Goal: Task Accomplishment & Management: Manage account settings

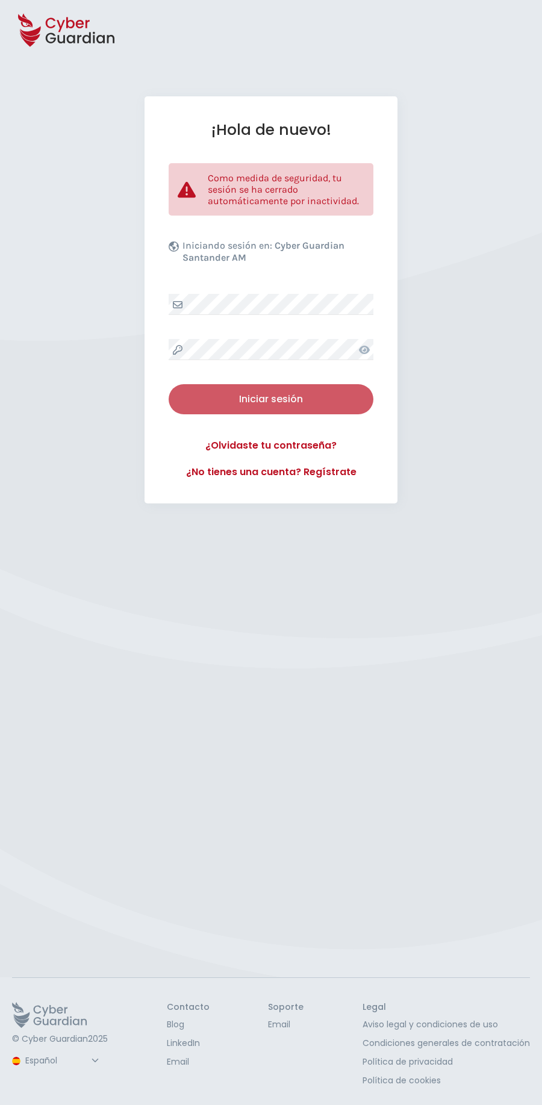
click at [230, 396] on div "Iniciar sesión" at bounding box center [271, 399] width 187 height 14
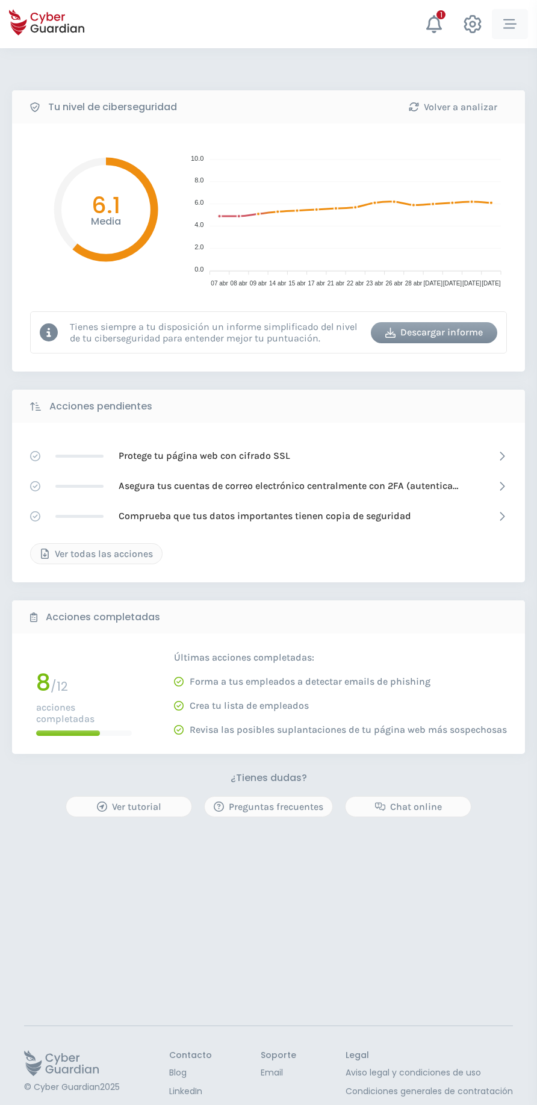
click at [501, 30] on button "button" at bounding box center [510, 24] width 36 height 30
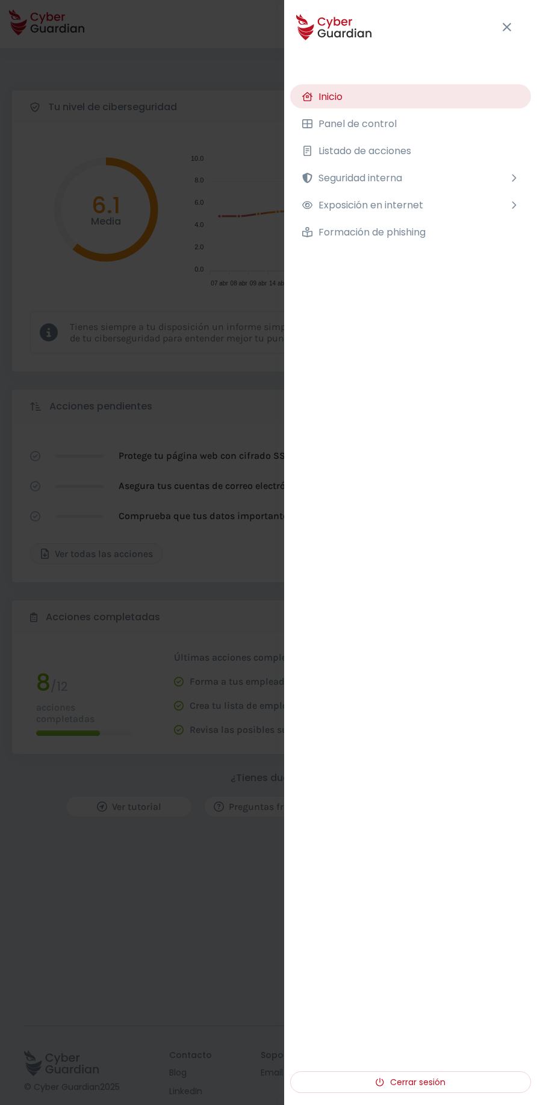
click at [217, 340] on div "Tu nivel de ciberseguridad Volver a analizar Media 6.1 10.0 10.0 8.0 8.0 6.0 6.…" at bounding box center [268, 600] width 537 height 1105
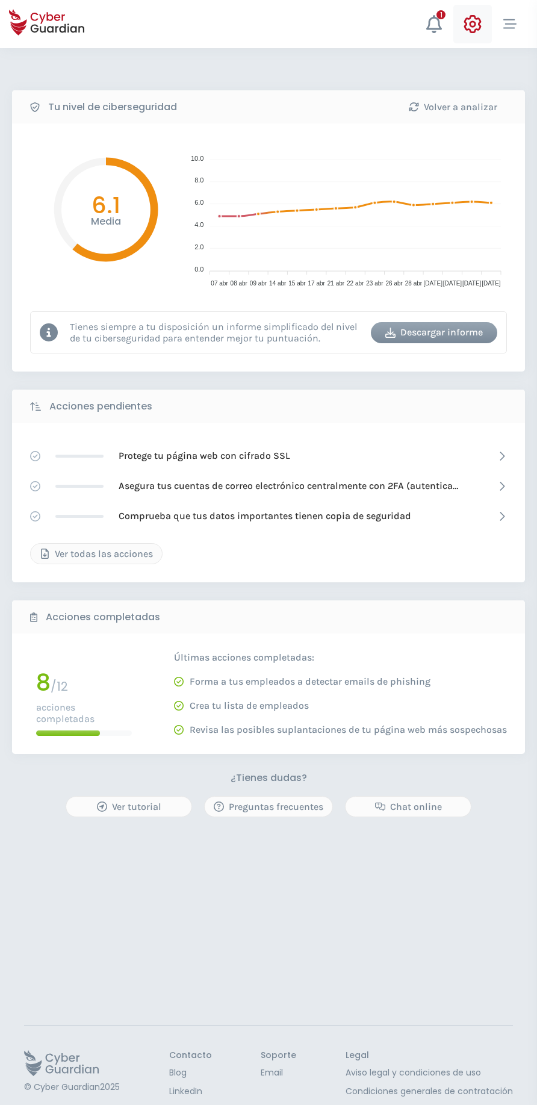
click at [475, 32] on icon at bounding box center [472, 24] width 17 height 18
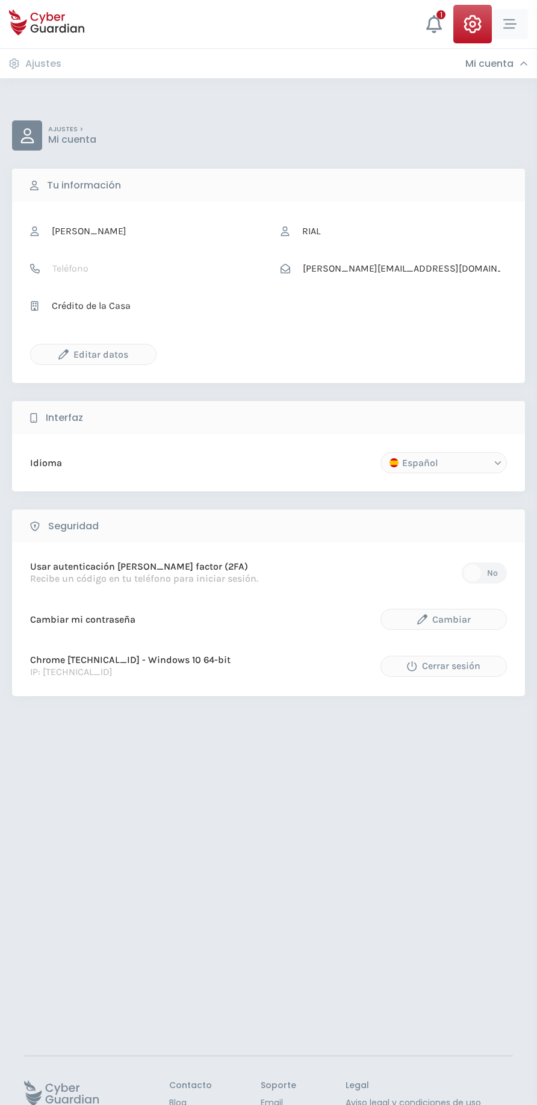
click at [514, 22] on icon "button" at bounding box center [510, 23] width 13 height 13
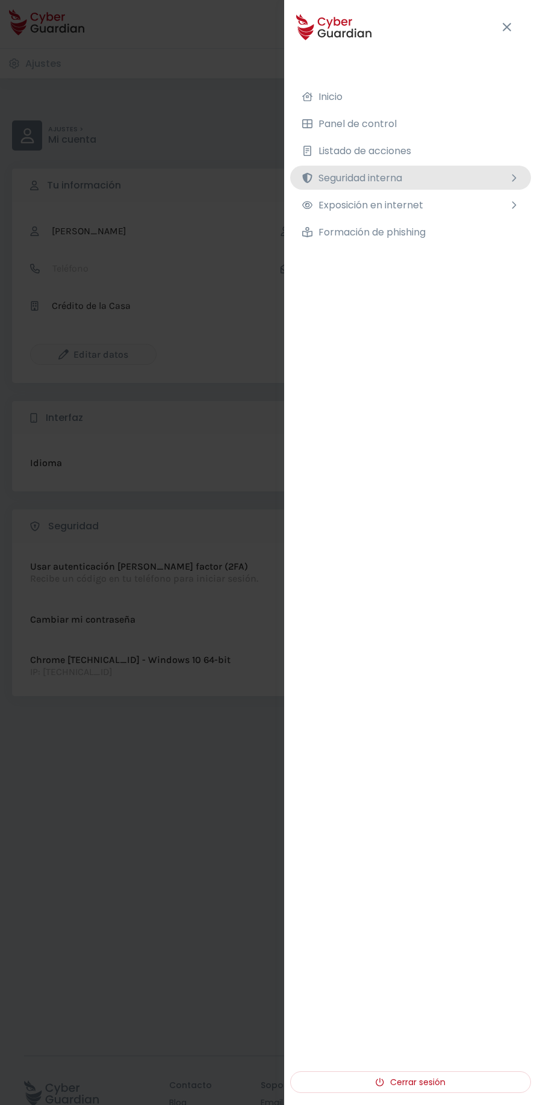
click at [420, 176] on button "Seguridad interna" at bounding box center [410, 178] width 241 height 24
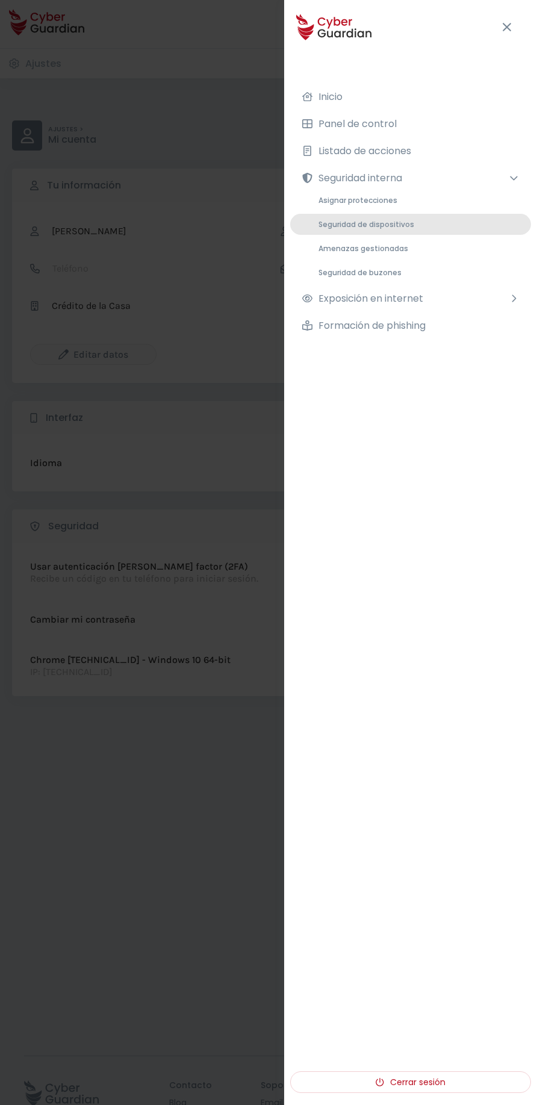
click at [396, 226] on span "Seguridad de dispositivos" at bounding box center [367, 224] width 96 height 10
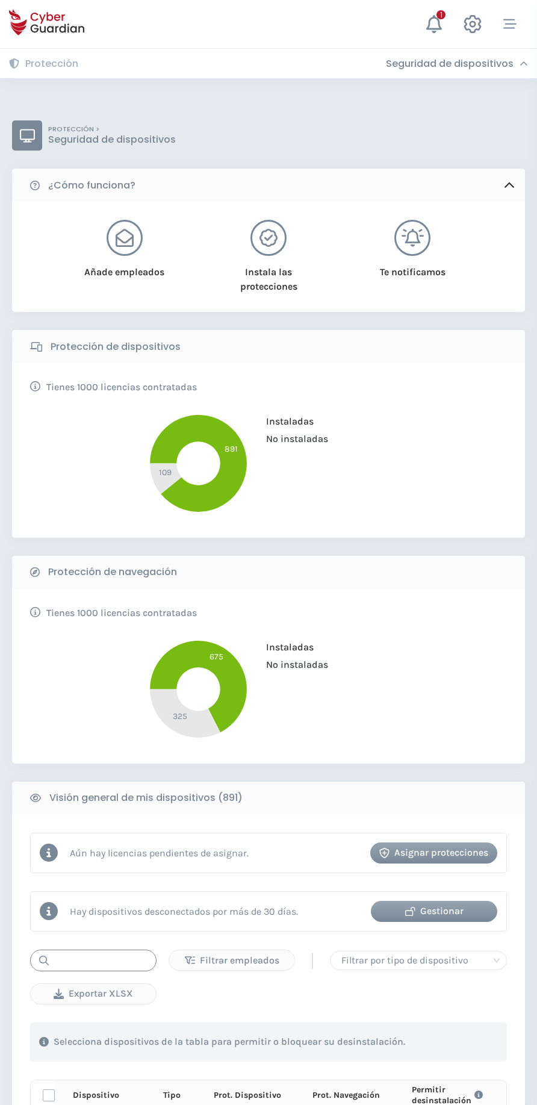
click at [109, 962] on input "text" at bounding box center [93, 961] width 126 height 22
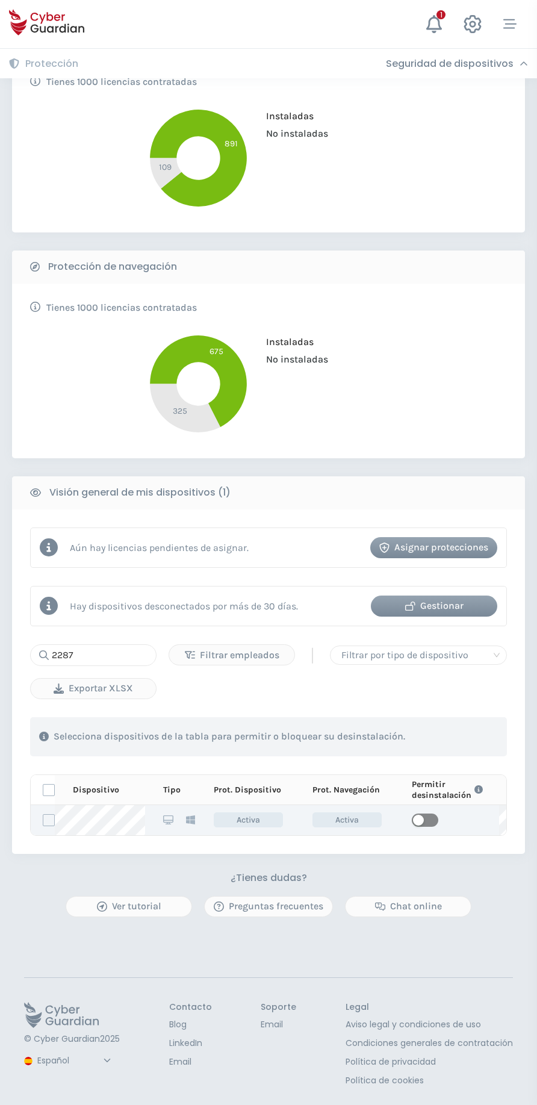
click at [427, 814] on span "button" at bounding box center [425, 820] width 27 height 13
click at [101, 649] on input "2287" at bounding box center [93, 656] width 126 height 22
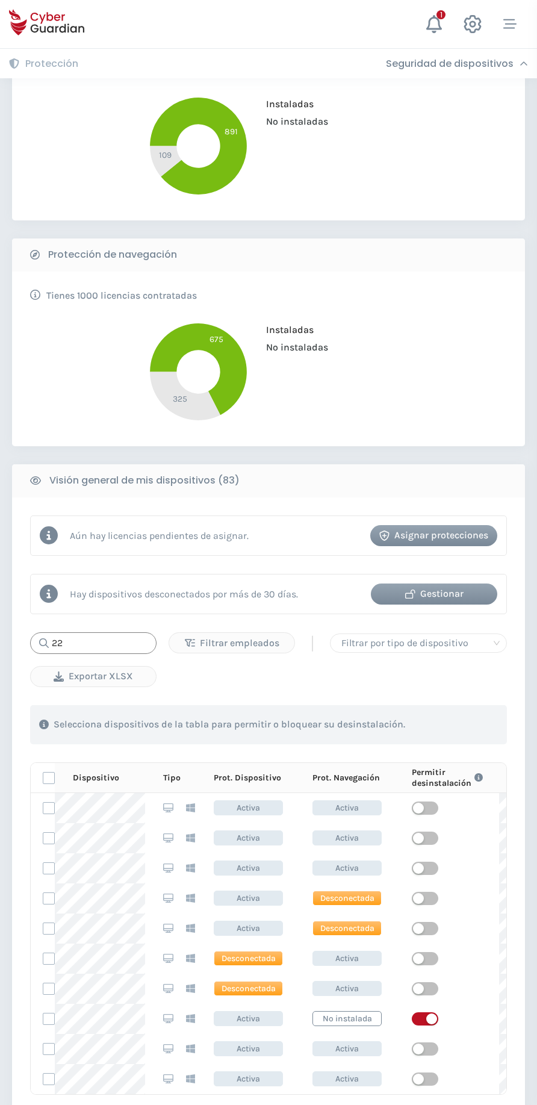
type input "2"
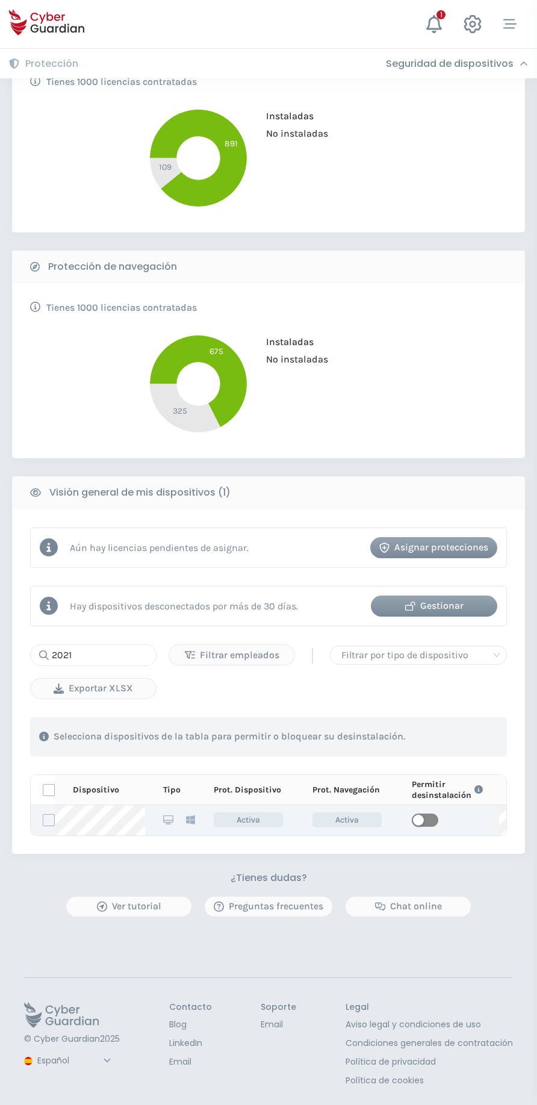
click at [423, 814] on span "button" at bounding box center [425, 820] width 27 height 13
click at [114, 646] on input "2021" at bounding box center [93, 656] width 126 height 22
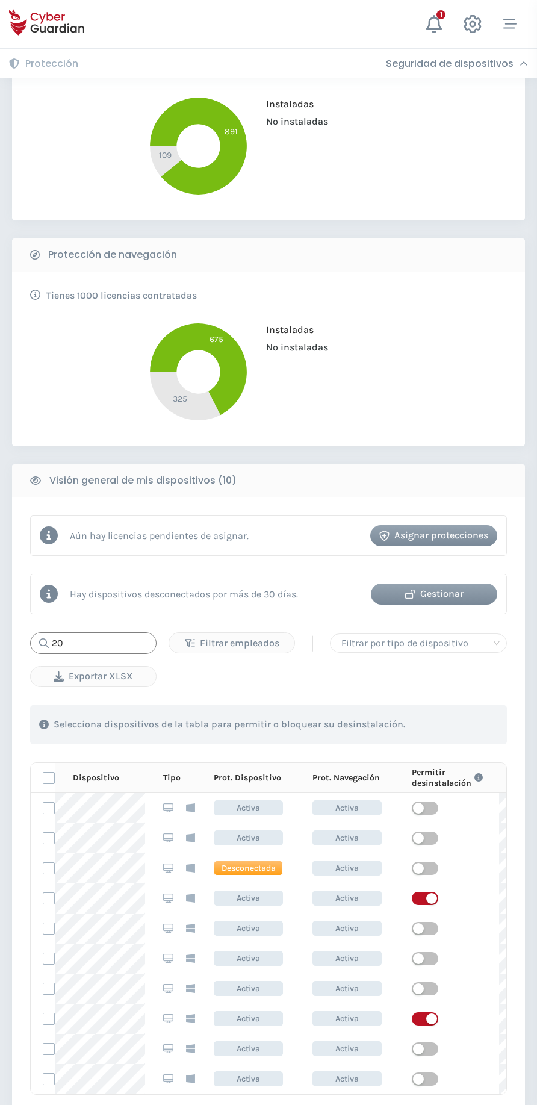
type input "2"
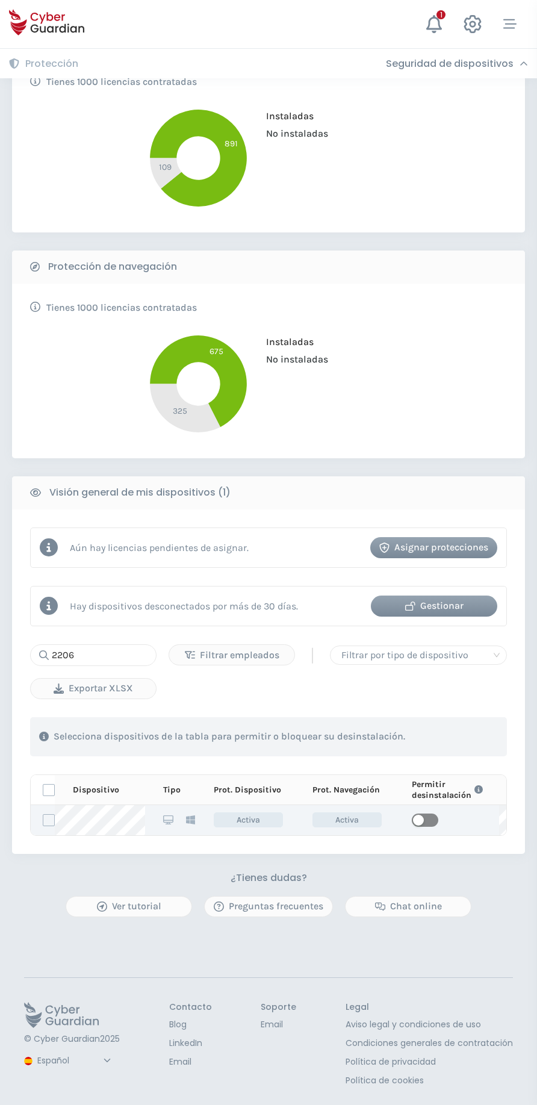
click at [427, 814] on span "button" at bounding box center [425, 820] width 27 height 13
click at [105, 645] on input "2206" at bounding box center [93, 656] width 126 height 22
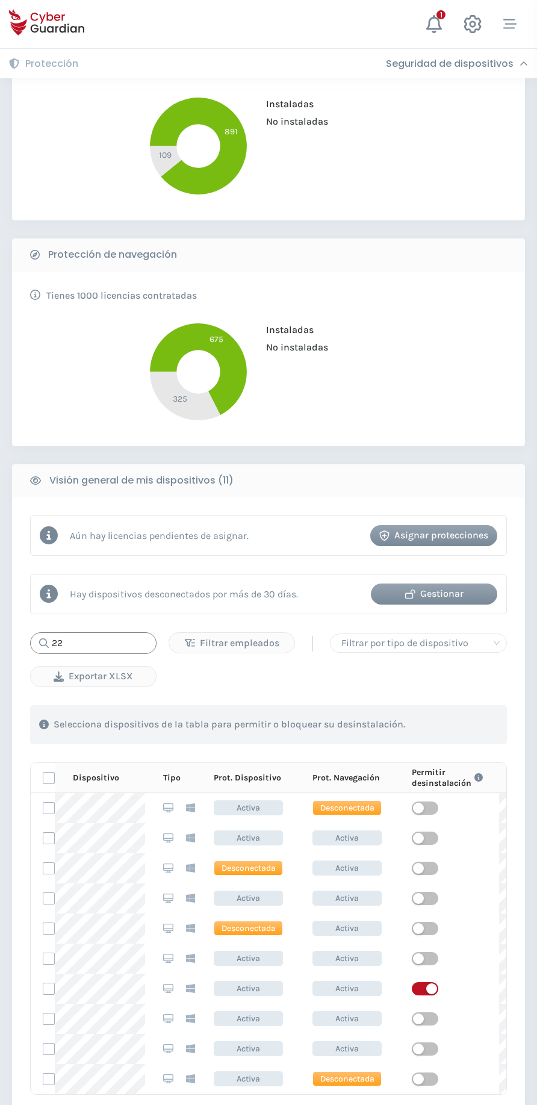
type input "2"
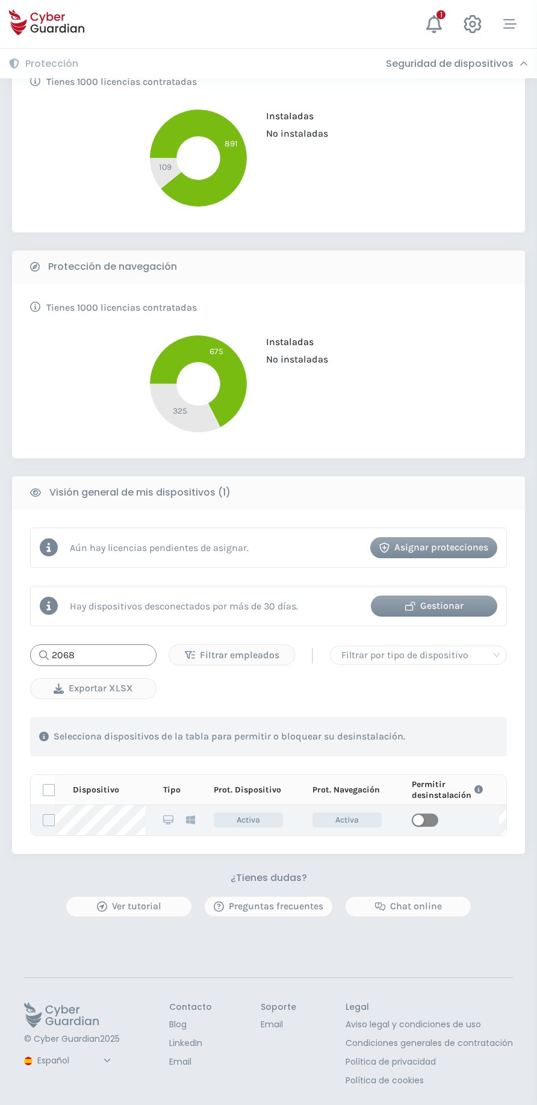
type input "2068"
click at [423, 814] on span "button" at bounding box center [425, 820] width 27 height 13
